Goal: Check status: Check status

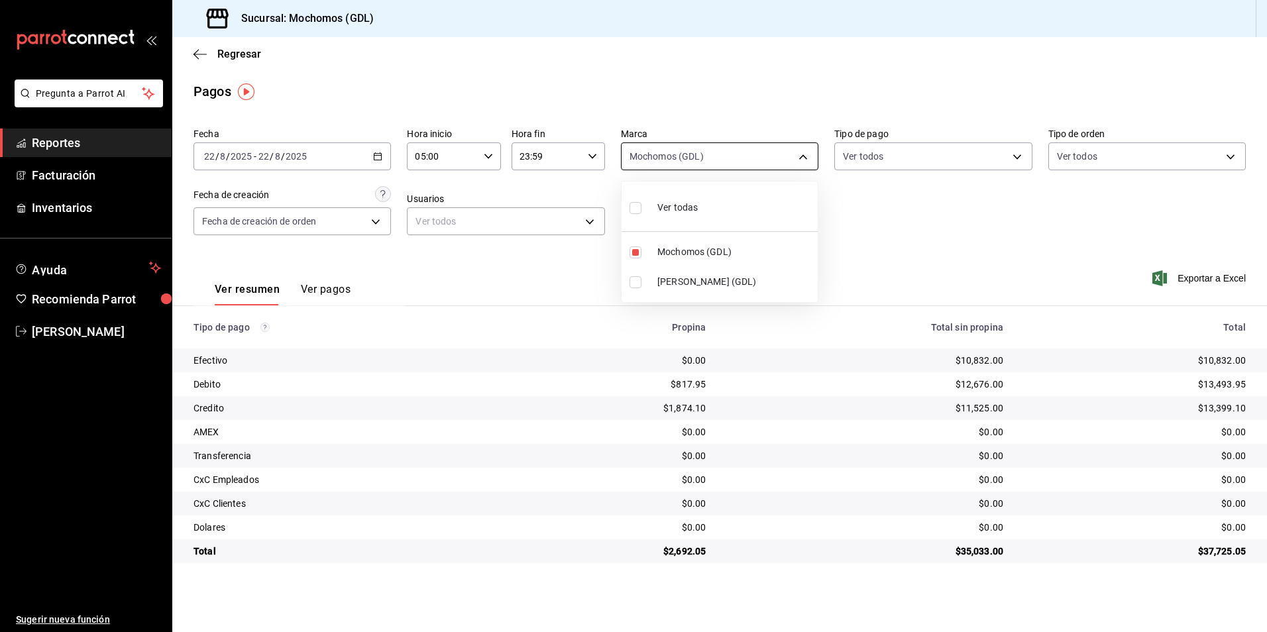
click at [808, 156] on body "Pregunta a Parrot AI Reportes Facturación Inventarios Ayuda Recomienda Parrot […" at bounding box center [633, 316] width 1267 height 632
click at [642, 255] on label at bounding box center [638, 253] width 17 height 12
click at [641, 255] on input "checkbox" at bounding box center [636, 253] width 12 height 12
checkbox input "true"
type input "36c25d4a-7cb0-456c-a434-e981d54830bc"
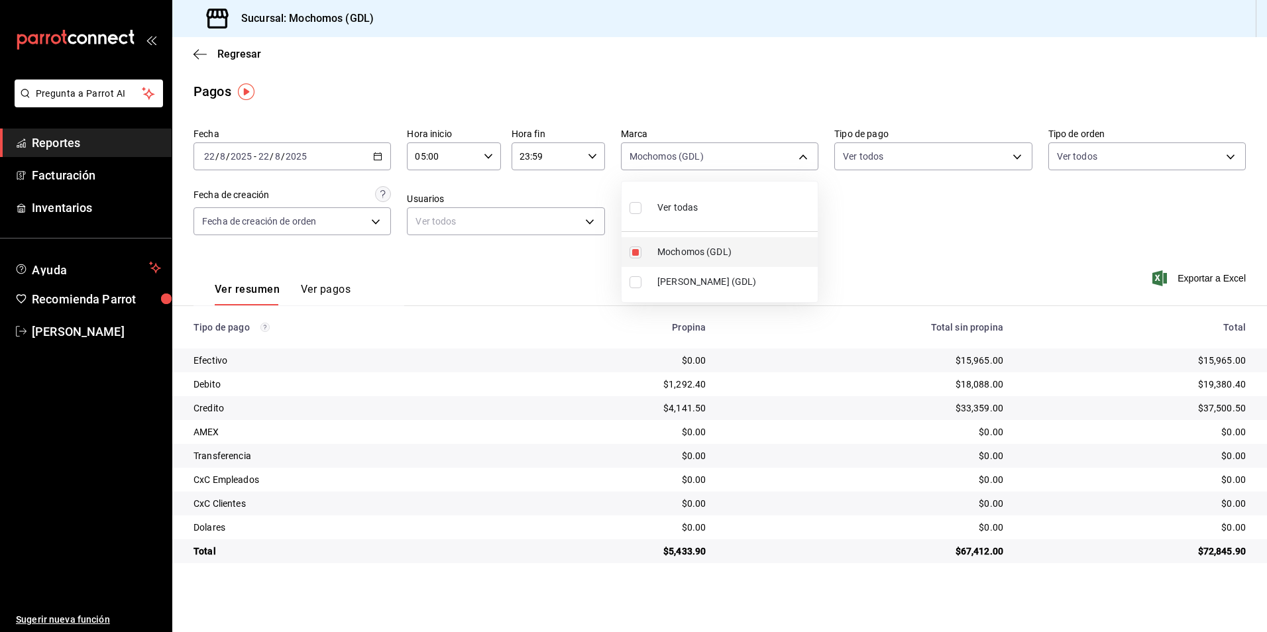
click at [645, 250] on label at bounding box center [638, 253] width 17 height 12
click at [641, 250] on input "checkbox" at bounding box center [636, 253] width 12 height 12
checkbox input "true"
type input "36c25d4a-7cb0-456c-a434-e981d54830bc"
click at [197, 56] on div at bounding box center [633, 316] width 1267 height 632
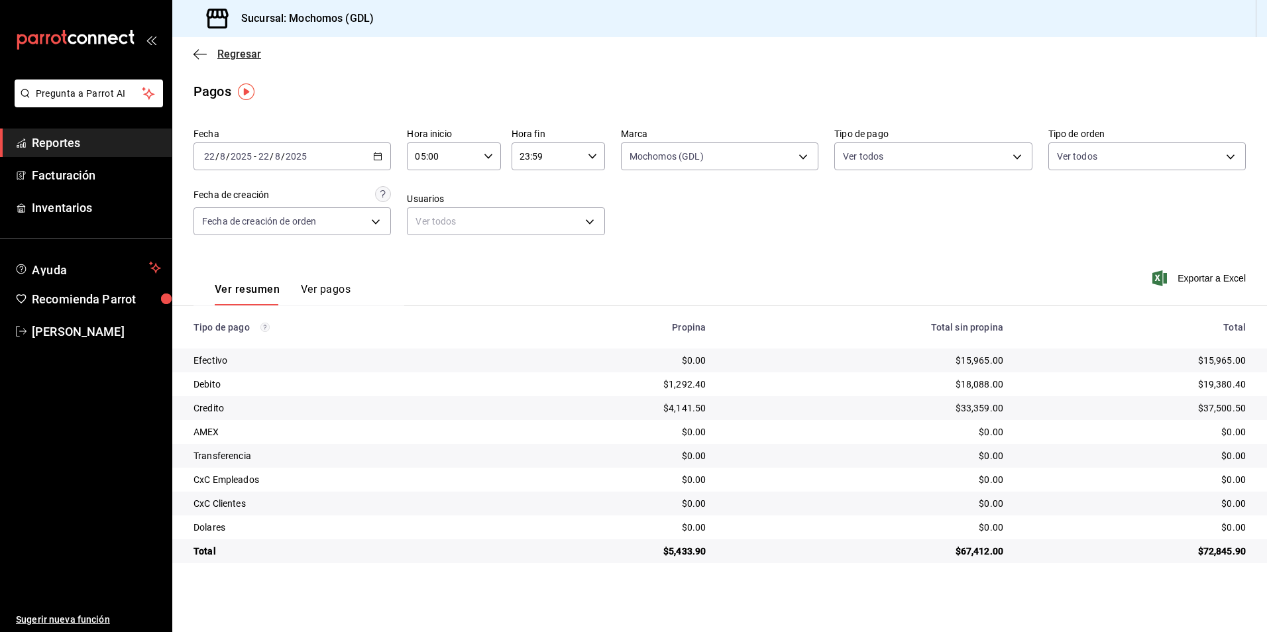
click at [201, 53] on icon "button" at bounding box center [199, 54] width 13 height 12
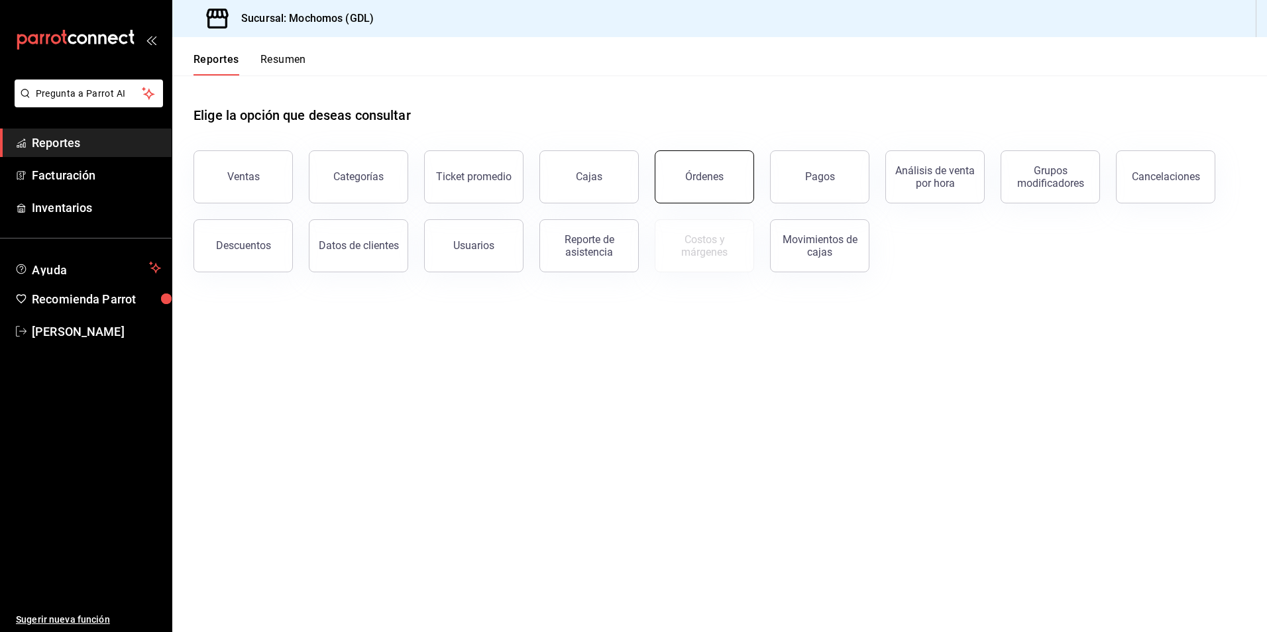
click at [687, 171] on div "Órdenes" at bounding box center [704, 176] width 38 height 13
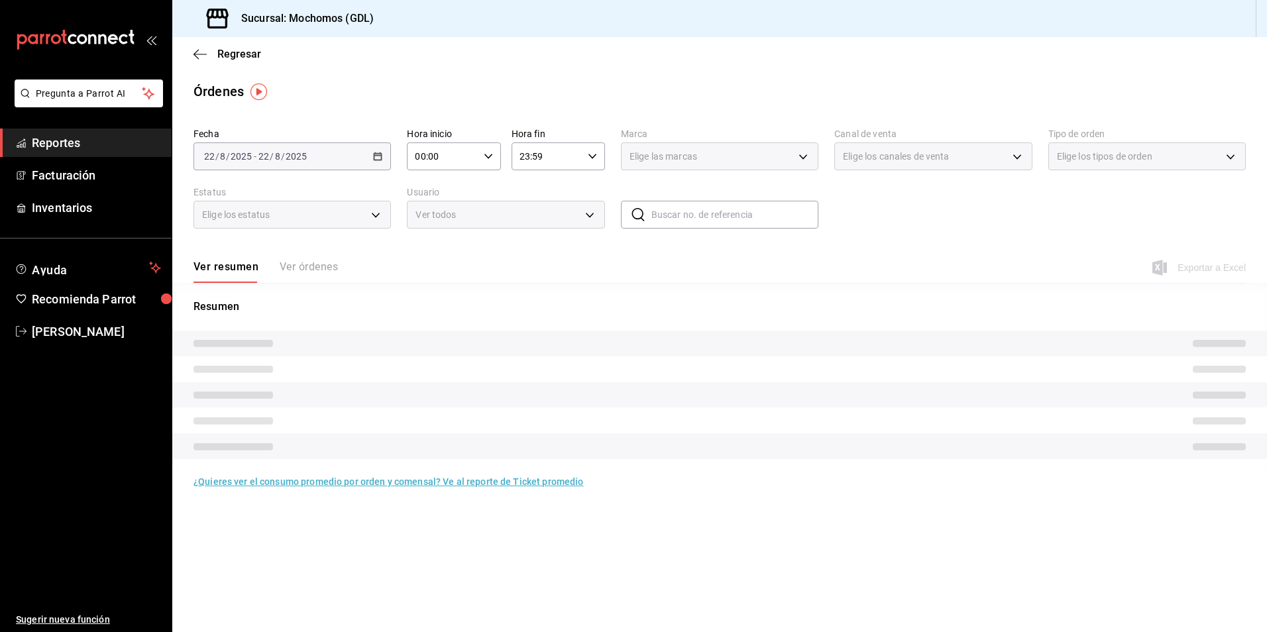
click at [371, 154] on div "[DATE] [DATE] - [DATE] [DATE]" at bounding box center [291, 156] width 197 height 28
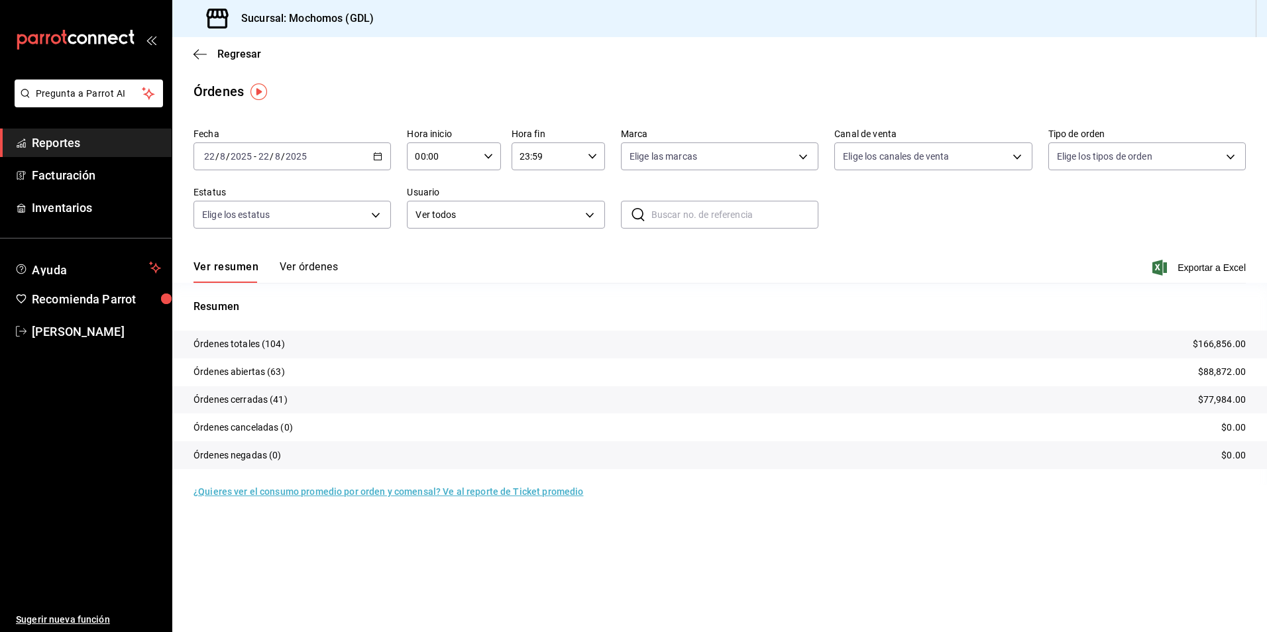
click at [377, 157] on icon "button" at bounding box center [377, 156] width 9 height 9
click at [243, 341] on span "Rango de fechas" at bounding box center [256, 346] width 103 height 14
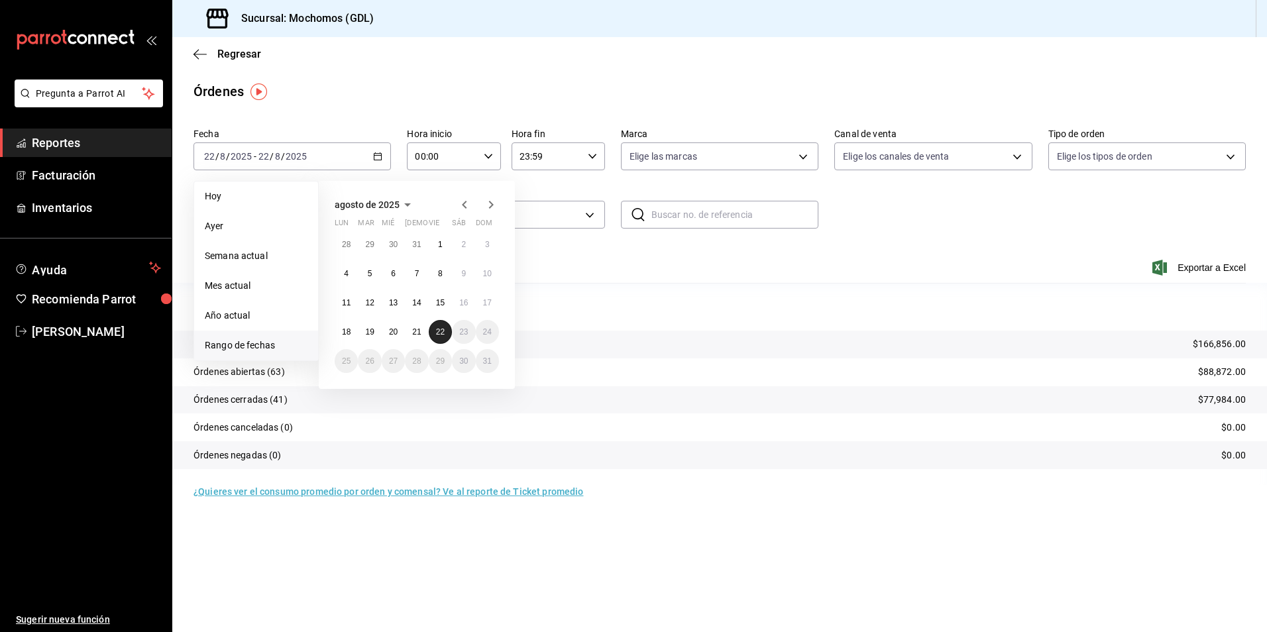
click at [451, 333] on button "22" at bounding box center [440, 332] width 23 height 24
click at [445, 332] on button "22" at bounding box center [440, 332] width 23 height 24
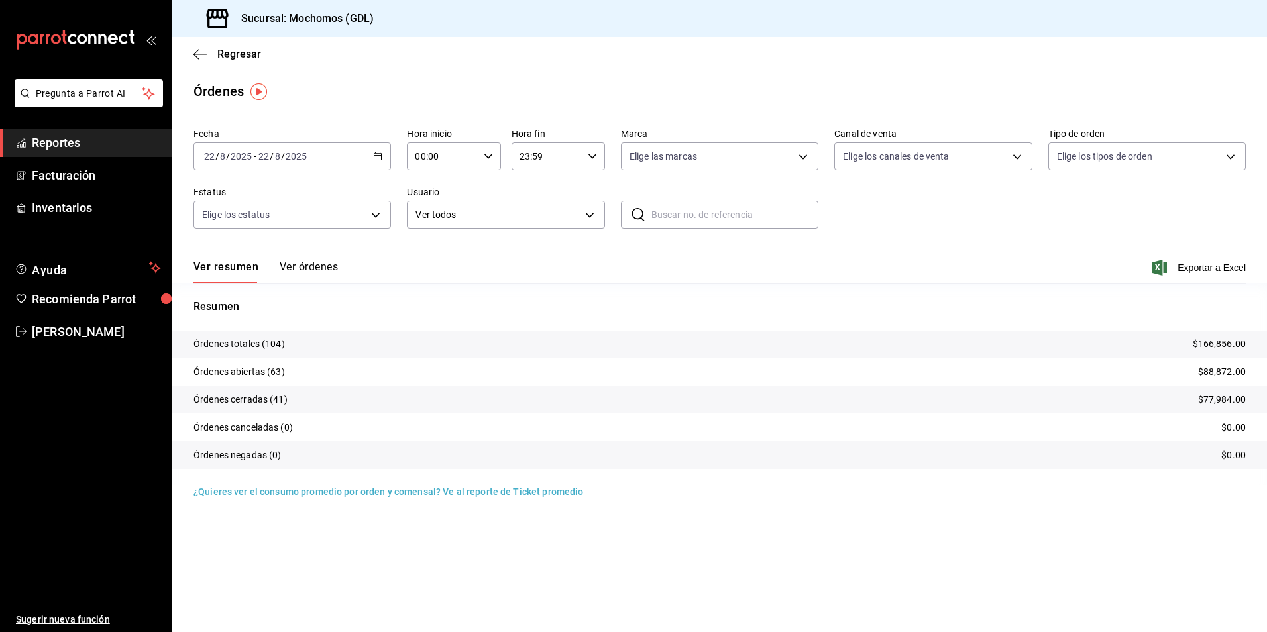
click at [494, 156] on div "00:00 Hora inicio" at bounding box center [453, 156] width 93 height 28
drag, startPoint x: 434, startPoint y: 258, endPoint x: 441, endPoint y: 257, distance: 6.8
click at [437, 258] on span "02" at bounding box center [430, 253] width 26 height 11
click at [436, 208] on button "05" at bounding box center [431, 216] width 42 height 27
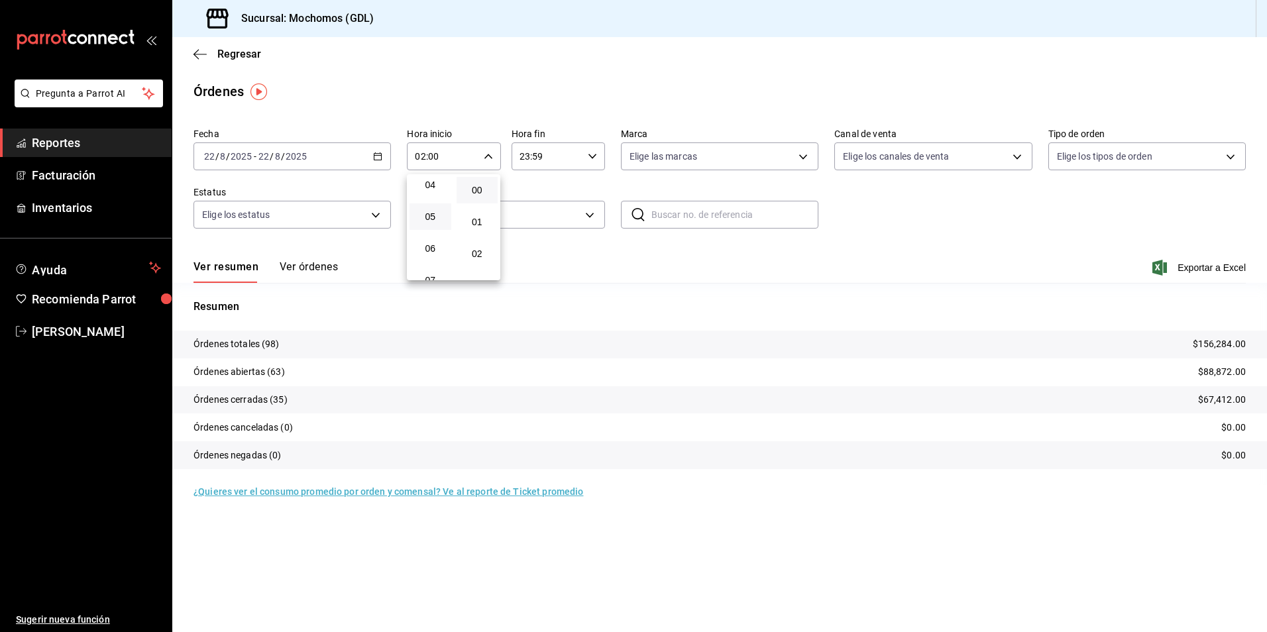
type input "05:00"
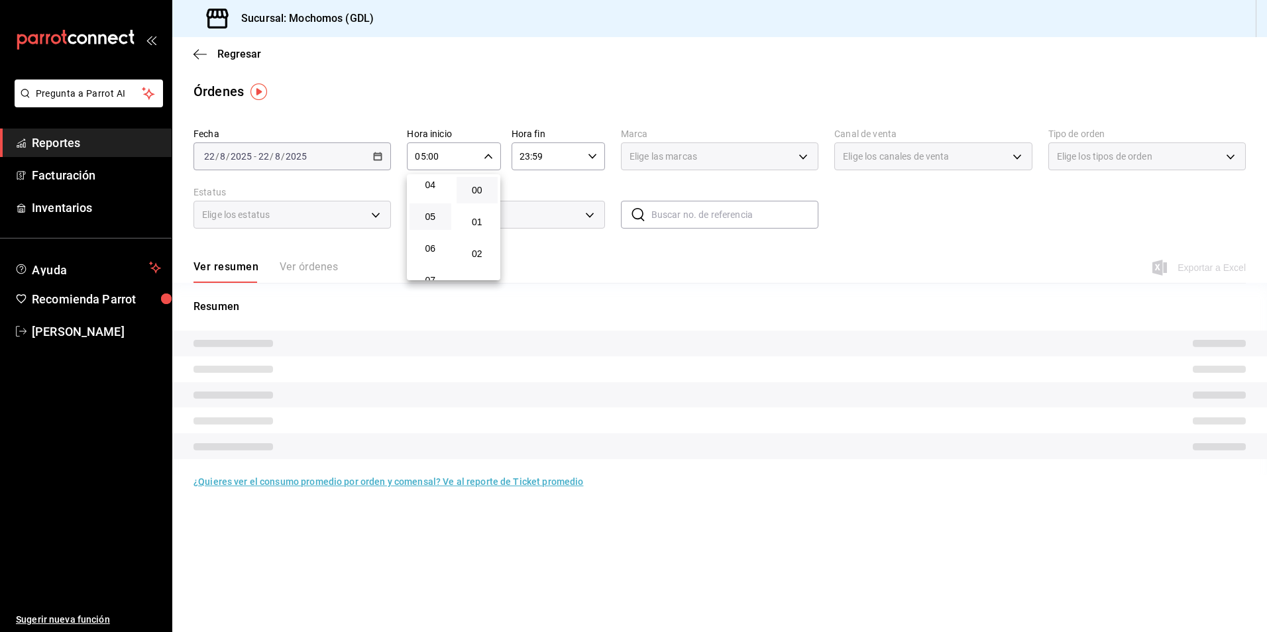
click at [605, 255] on div at bounding box center [633, 316] width 1267 height 632
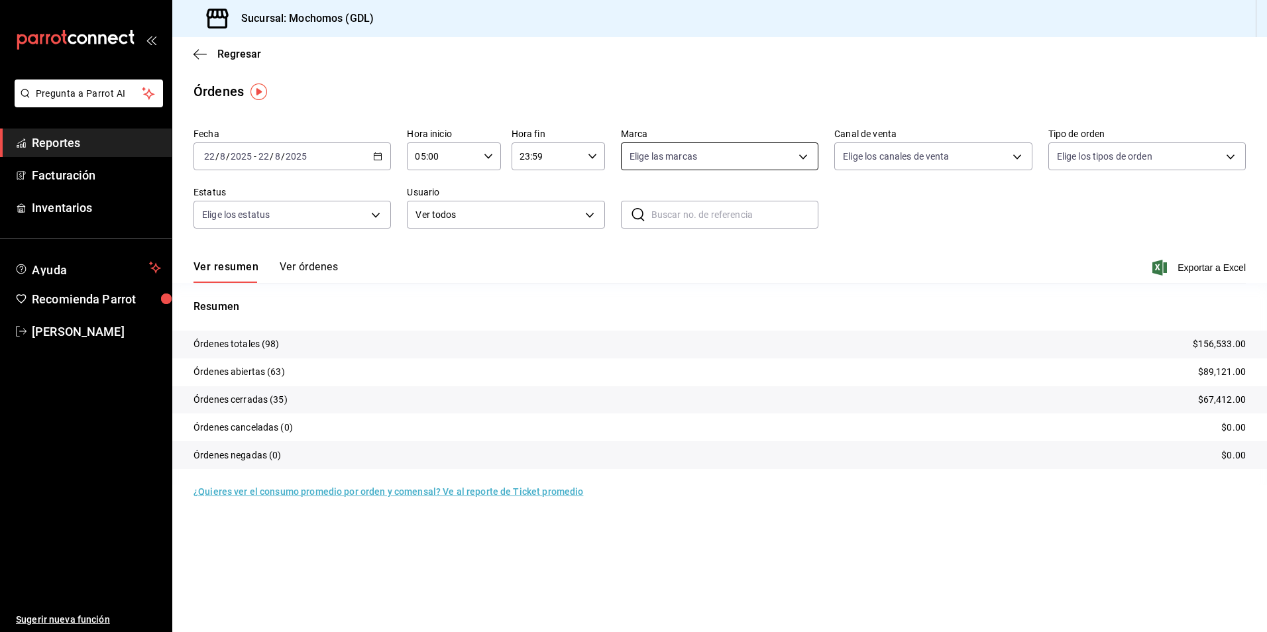
click at [803, 152] on body "Pregunta a Parrot AI Reportes Facturación Inventarios Ayuda Recomienda Parrot […" at bounding box center [633, 316] width 1267 height 632
click at [712, 252] on span "Mochomos (GDL)" at bounding box center [734, 252] width 155 height 14
type input "36c25d4a-7cb0-456c-a434-e981d54830bc"
checkbox input "true"
drag, startPoint x: 935, startPoint y: 248, endPoint x: 930, endPoint y: 234, distance: 15.5
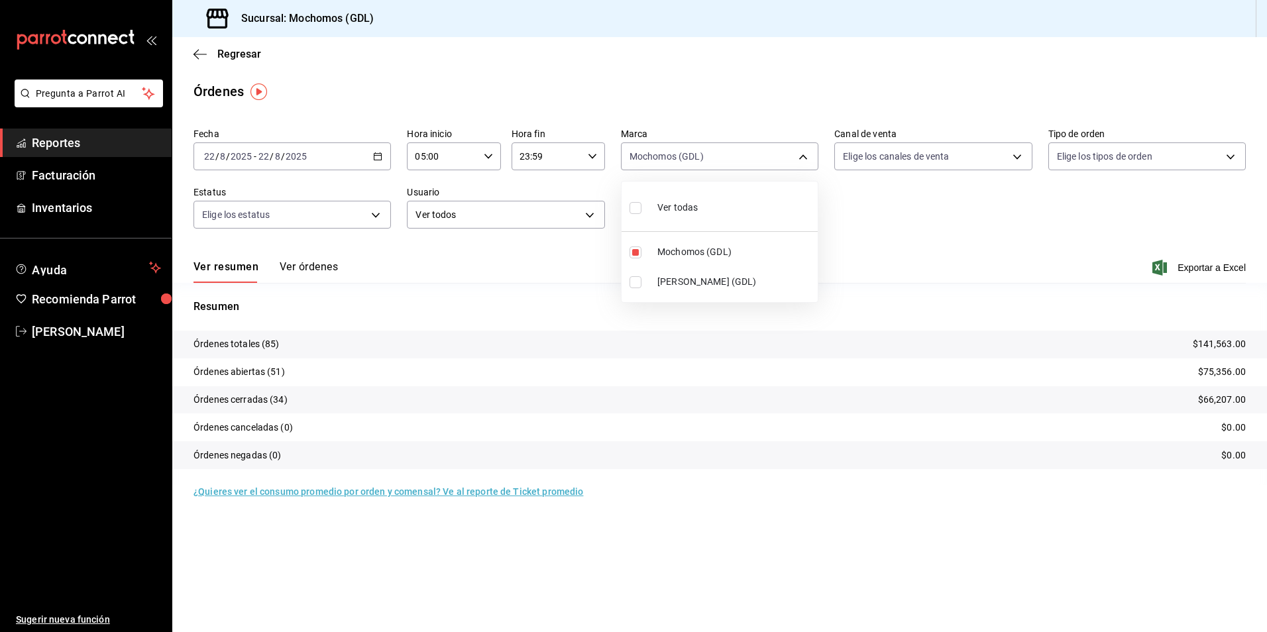
click at [935, 248] on div at bounding box center [633, 316] width 1267 height 632
